Goal: Information Seeking & Learning: Learn about a topic

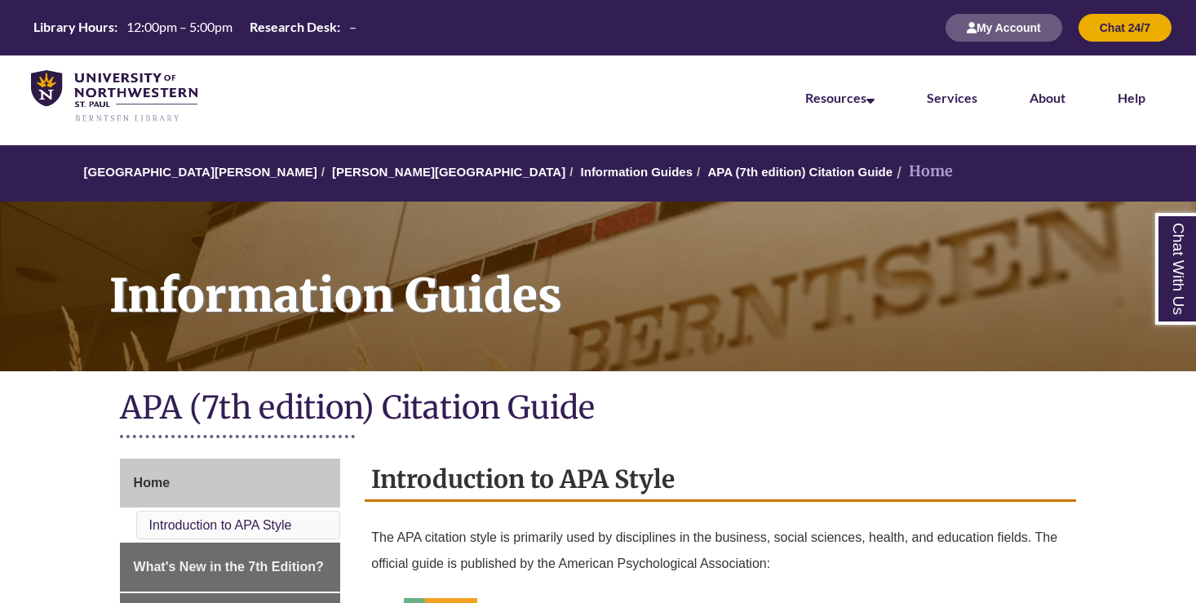
scroll to position [45, 0]
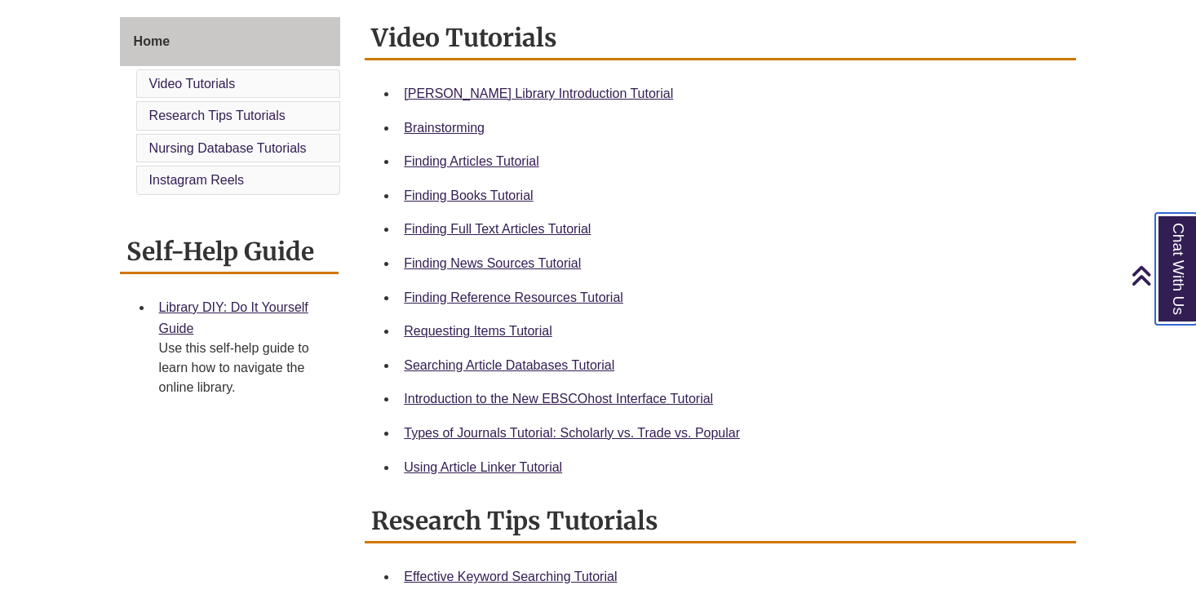
scroll to position [373, 0]
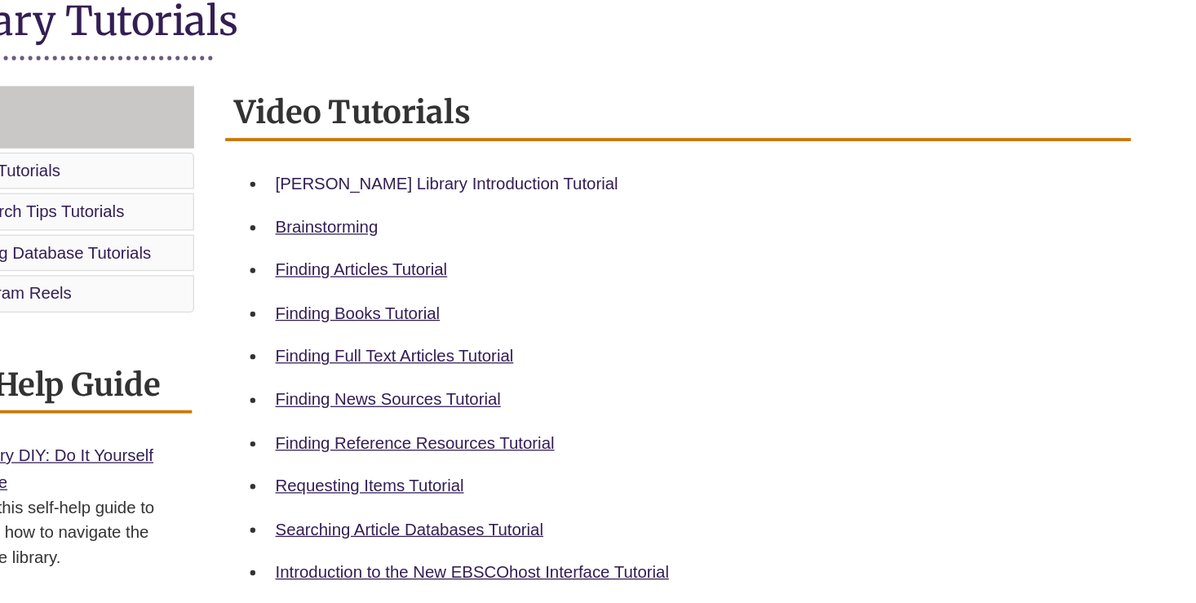
click at [404, 155] on link "Berntsen Library Introduction Tutorial" at bounding box center [538, 162] width 269 height 14
click at [404, 189] on link "Brainstorming" at bounding box center [444, 196] width 81 height 14
click at [404, 257] on link "Finding Books Tutorial" at bounding box center [468, 264] width 129 height 14
click at [404, 290] on link "Finding Full Text Articles Tutorial" at bounding box center [497, 297] width 187 height 14
click at [404, 325] on link "Finding News Sources Tutorial" at bounding box center [492, 332] width 177 height 14
